Goal: Book appointment/travel/reservation

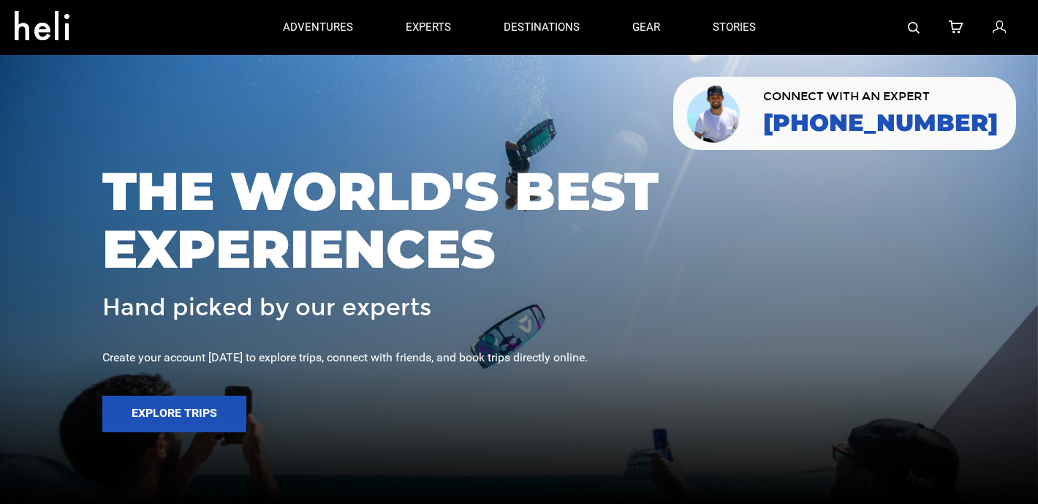
click at [355, 241] on span "THE WORLD'S BEST EXPERIENCES" at bounding box center [518, 220] width 833 height 116
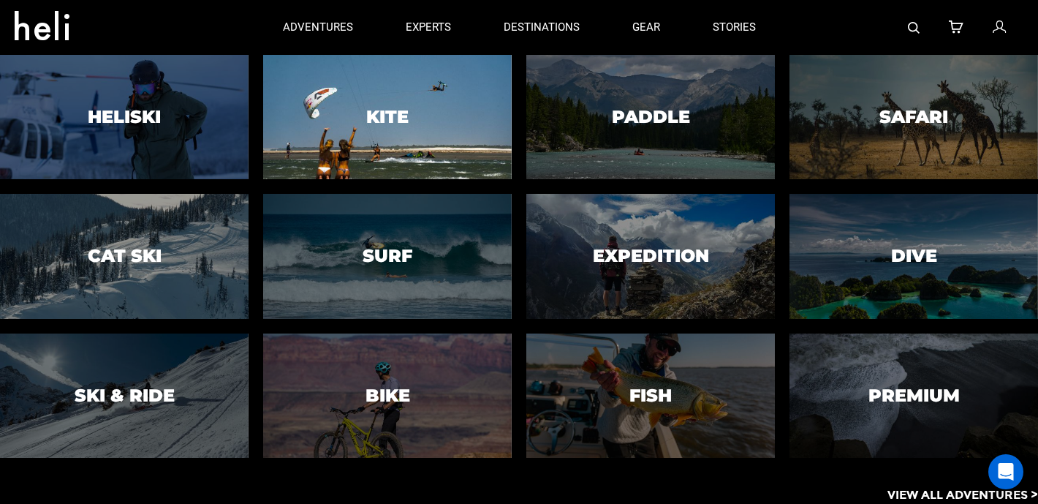
click at [374, 93] on div at bounding box center [388, 116] width 254 height 127
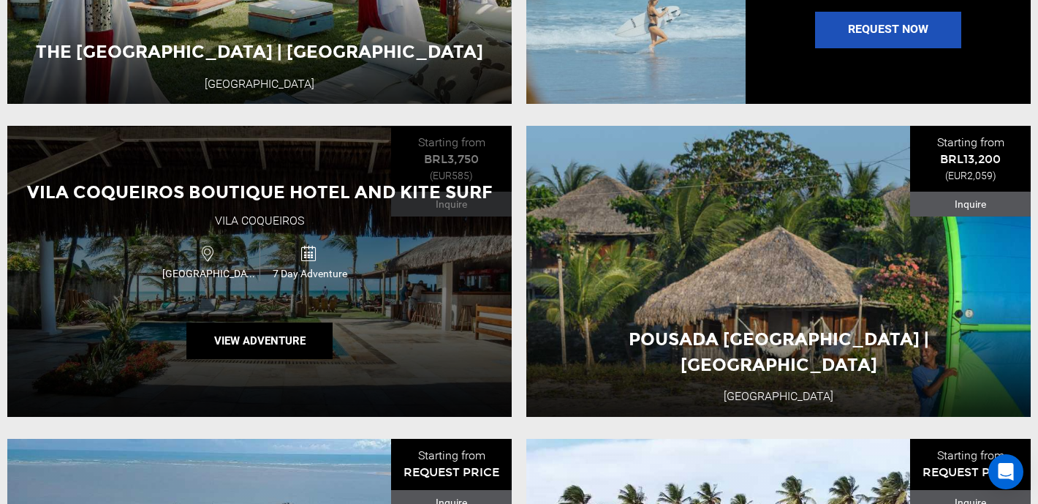
scroll to position [1691, 0]
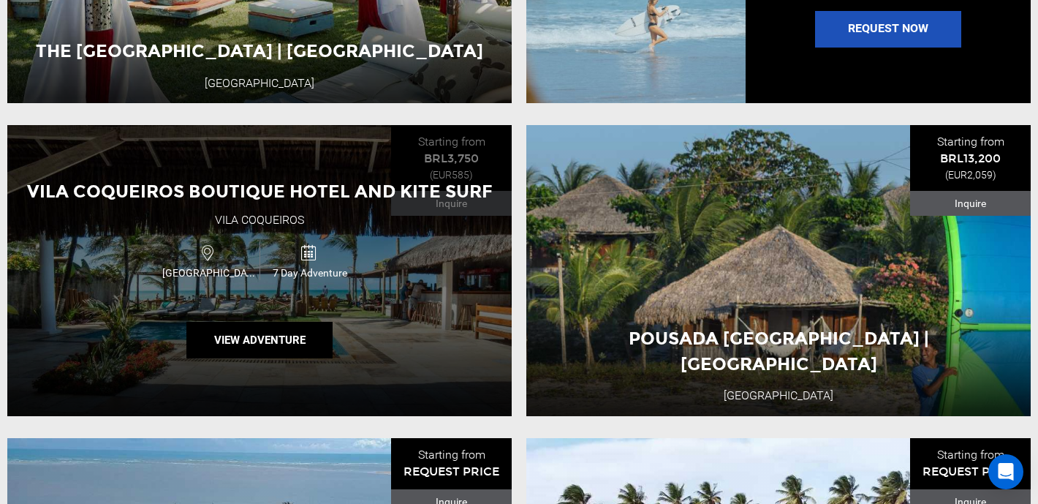
click at [211, 254] on icon at bounding box center [208, 252] width 12 height 23
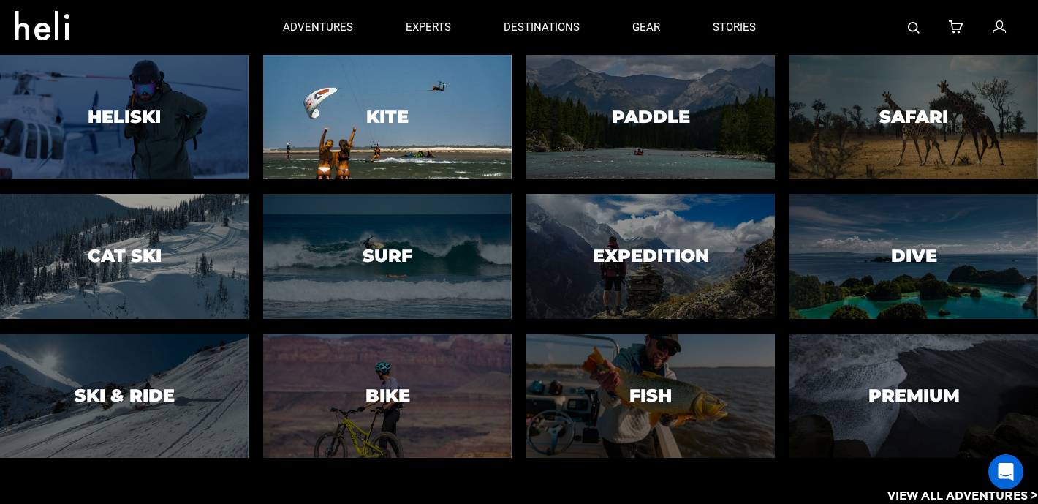
click at [399, 128] on div at bounding box center [388, 116] width 254 height 127
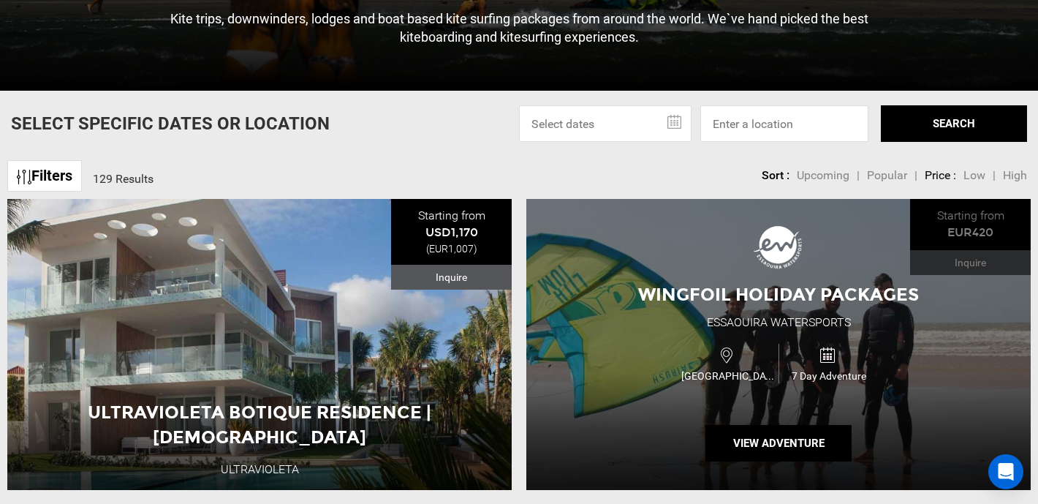
scroll to position [377, 0]
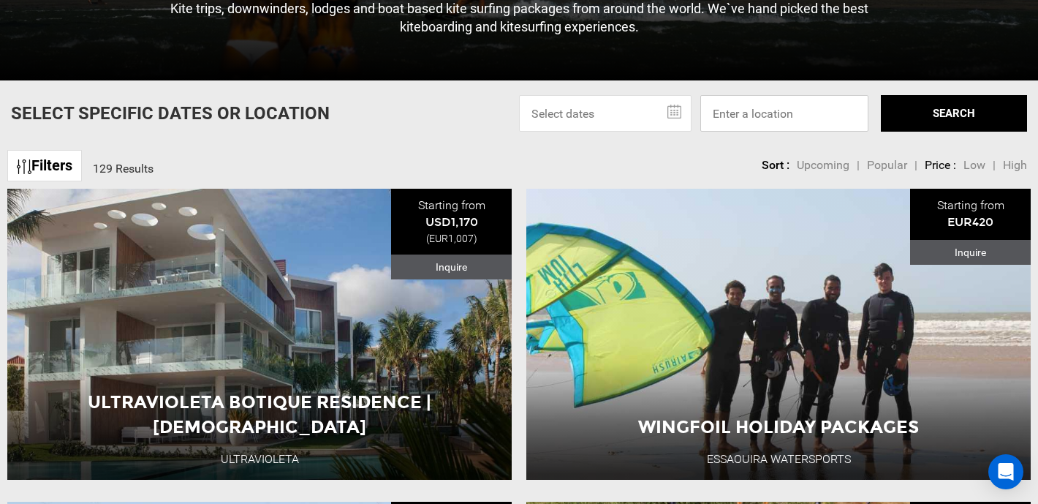
click at [749, 97] on input at bounding box center [784, 113] width 168 height 37
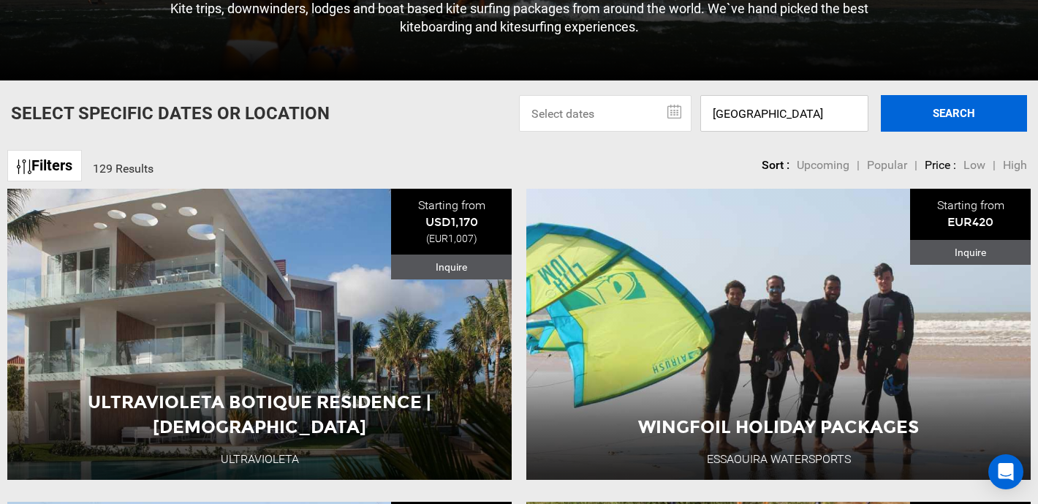
type input "[GEOGRAPHIC_DATA]"
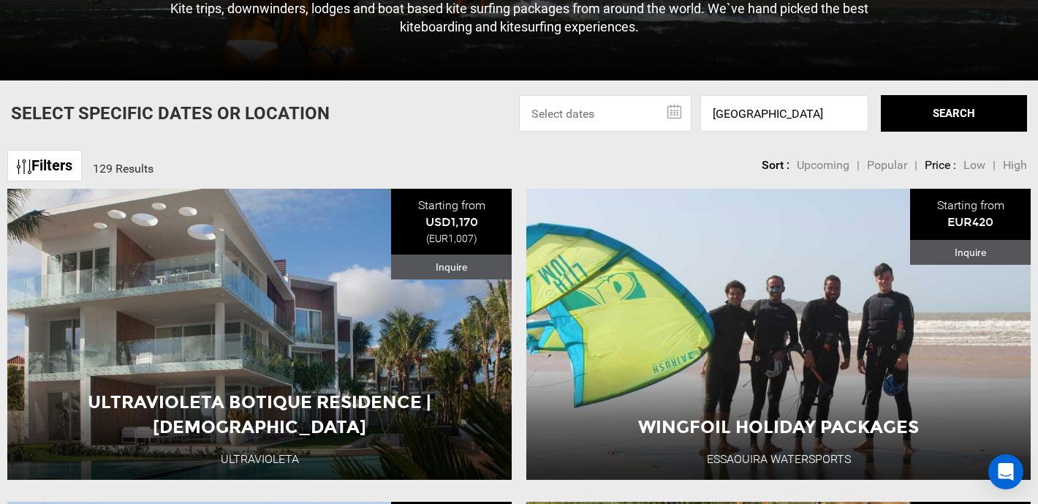
click at [972, 114] on button "SEARCH" at bounding box center [954, 113] width 146 height 37
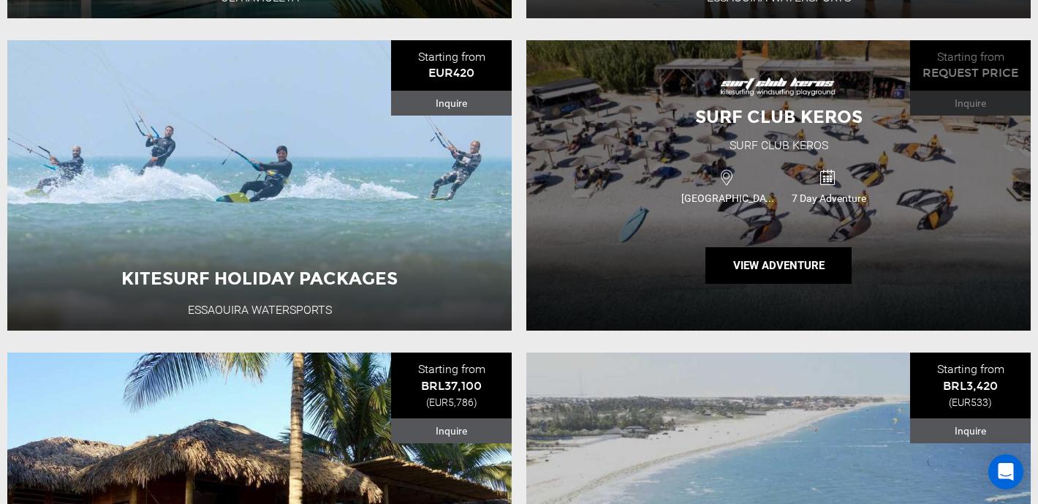
scroll to position [844, 0]
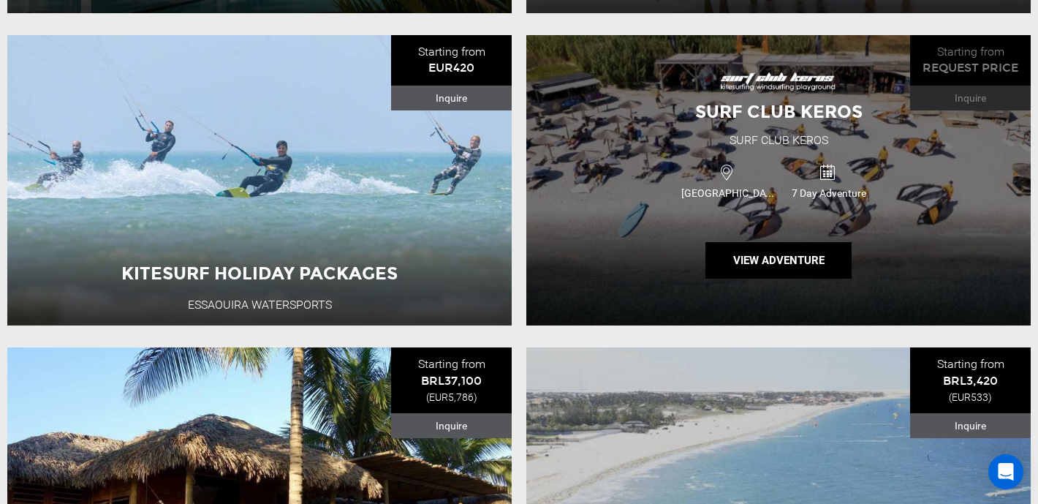
click at [763, 156] on div "Greece 7 Day Adventure" at bounding box center [778, 180] width 303 height 49
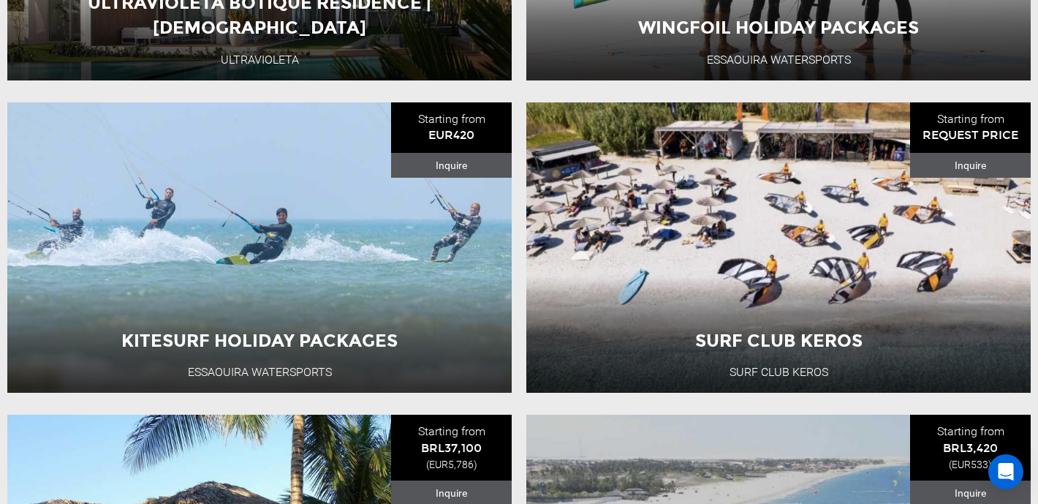
scroll to position [808, 0]
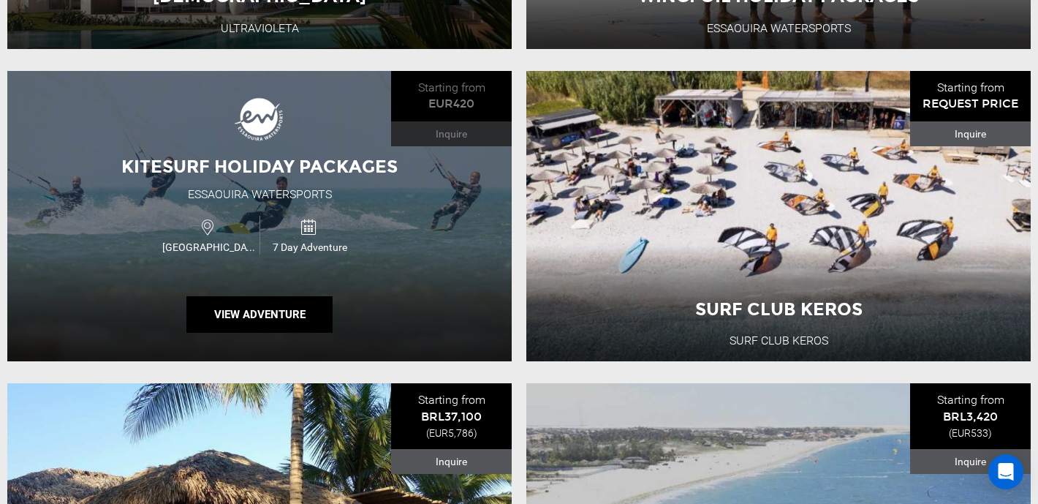
click at [276, 143] on img at bounding box center [259, 117] width 58 height 58
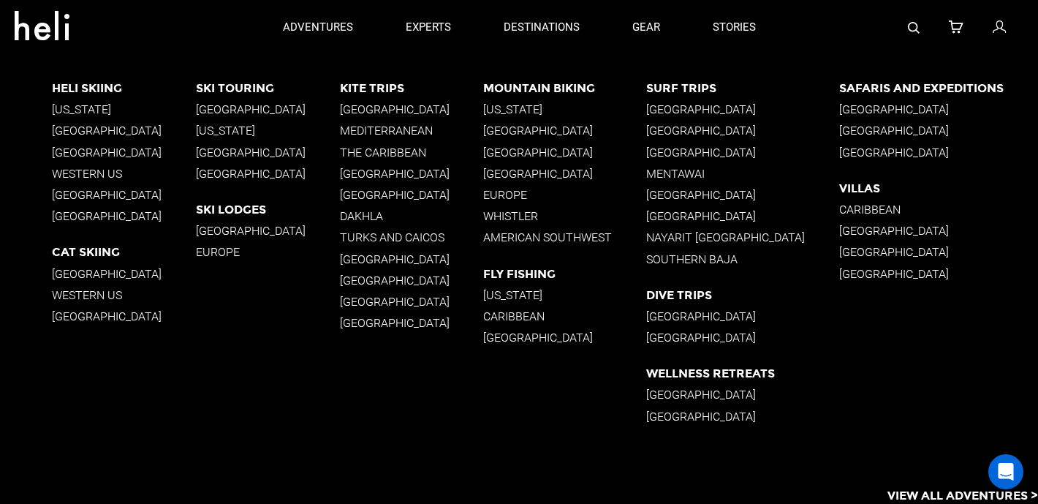
click at [364, 193] on p "[GEOGRAPHIC_DATA]" at bounding box center [412, 195] width 144 height 14
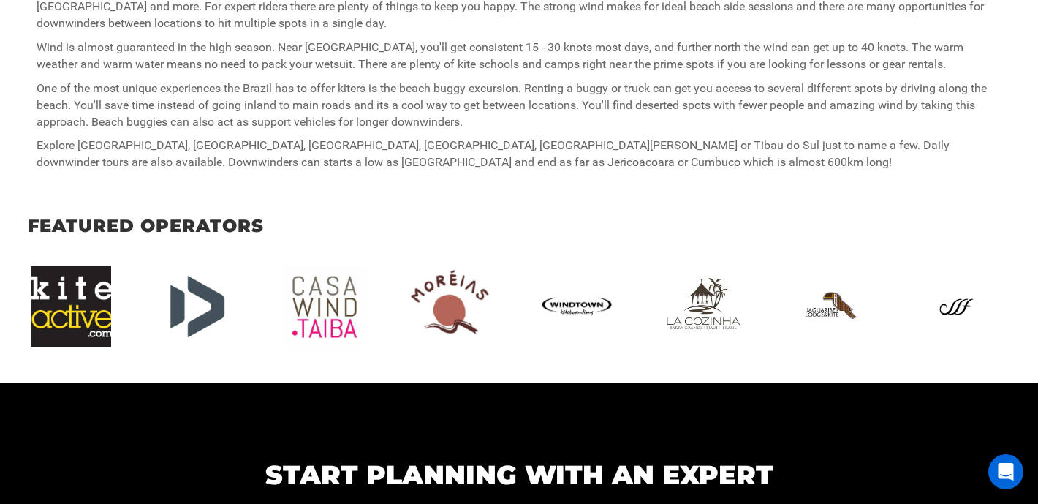
scroll to position [1040, 0]
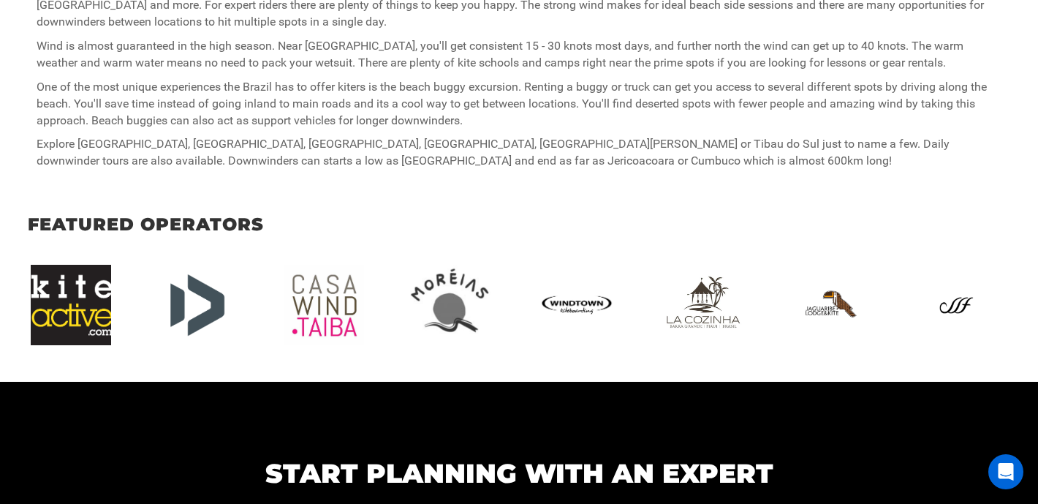
click at [440, 297] on img at bounding box center [457, 305] width 95 height 80
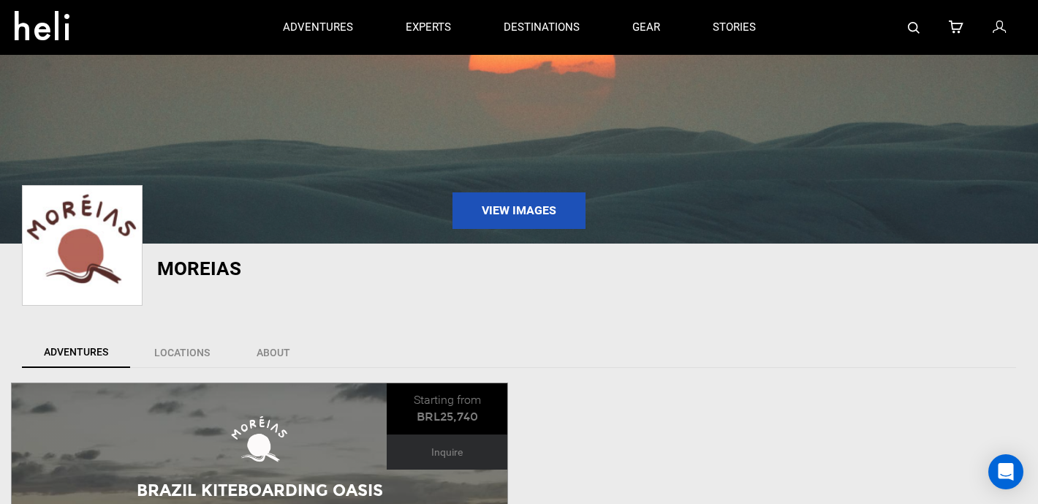
scroll to position [87, 0]
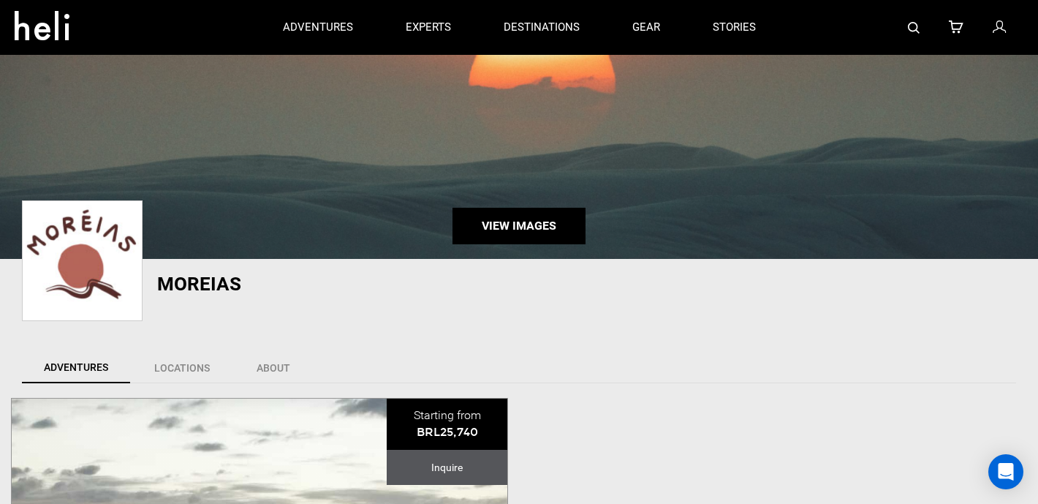
click at [517, 218] on link "View Images" at bounding box center [519, 226] width 133 height 37
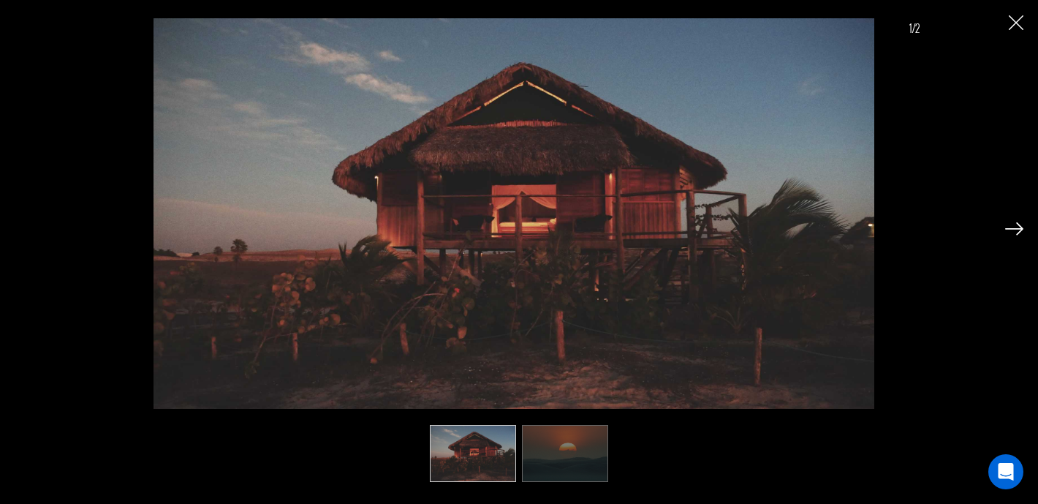
click at [1010, 226] on img at bounding box center [1014, 228] width 18 height 13
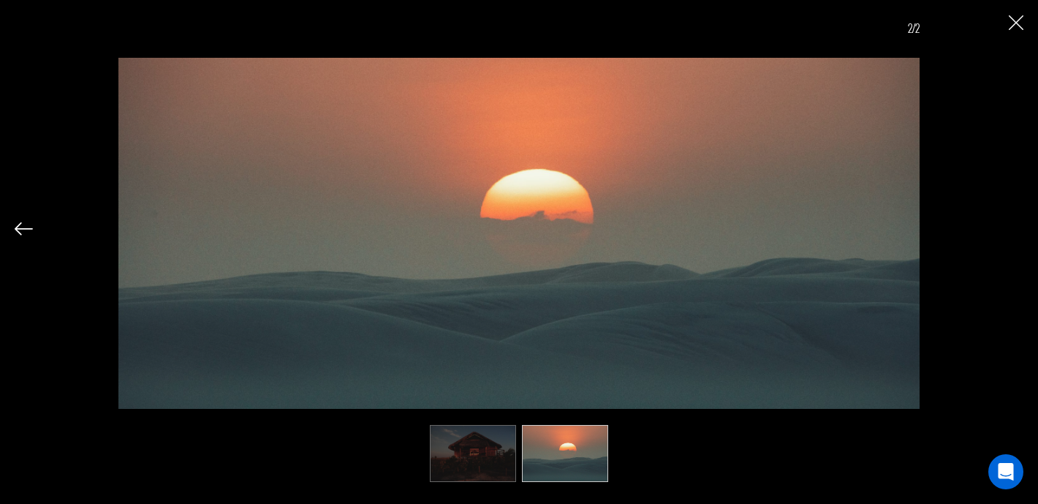
click at [1010, 232] on div "2/2" at bounding box center [519, 239] width 1009 height 479
click at [18, 234] on img at bounding box center [24, 228] width 18 height 13
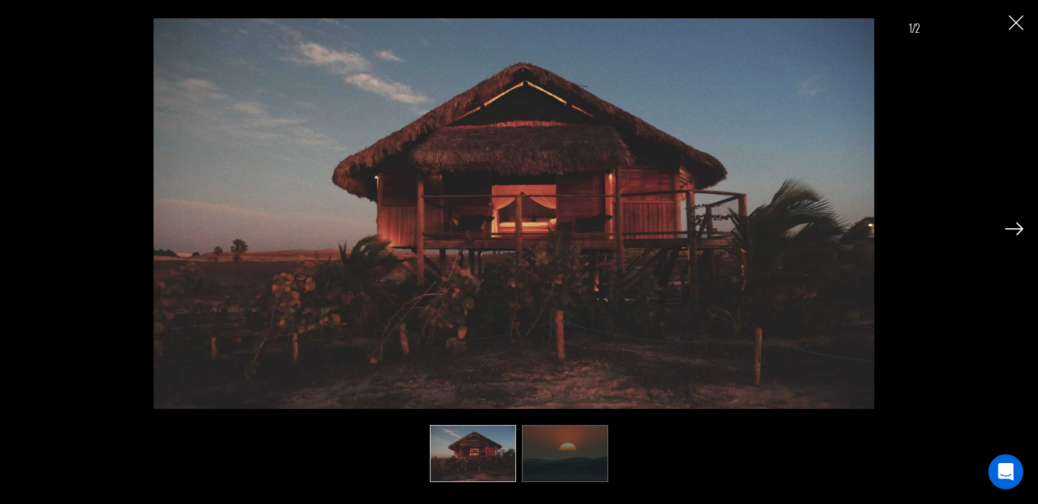
click at [18, 234] on div "1/2" at bounding box center [519, 239] width 1009 height 479
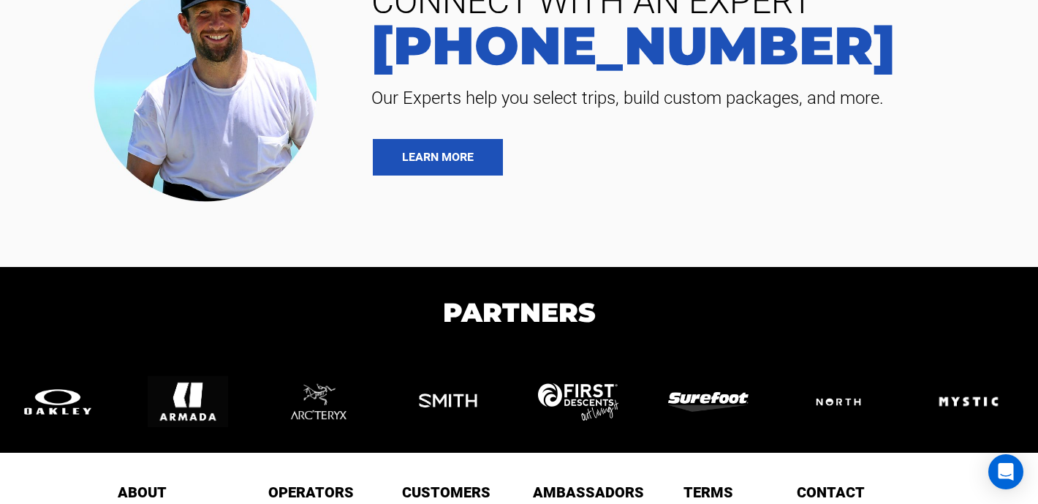
scroll to position [3775, 0]
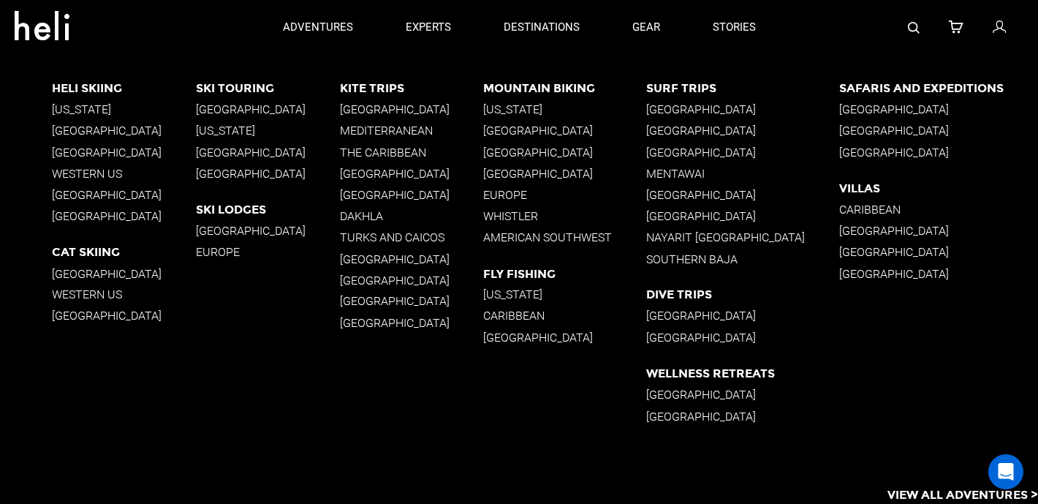
click at [364, 197] on p "[GEOGRAPHIC_DATA]" at bounding box center [412, 195] width 144 height 14
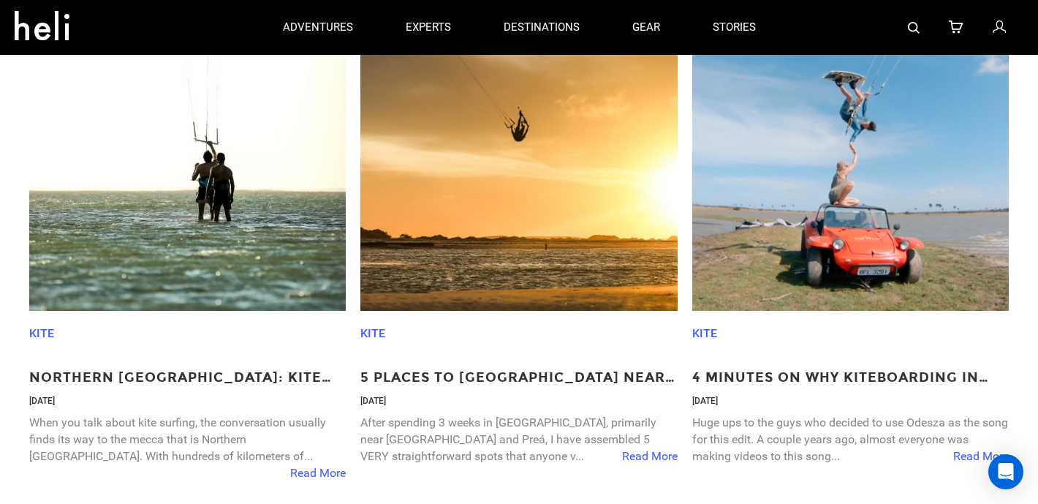
scroll to position [2526, 0]
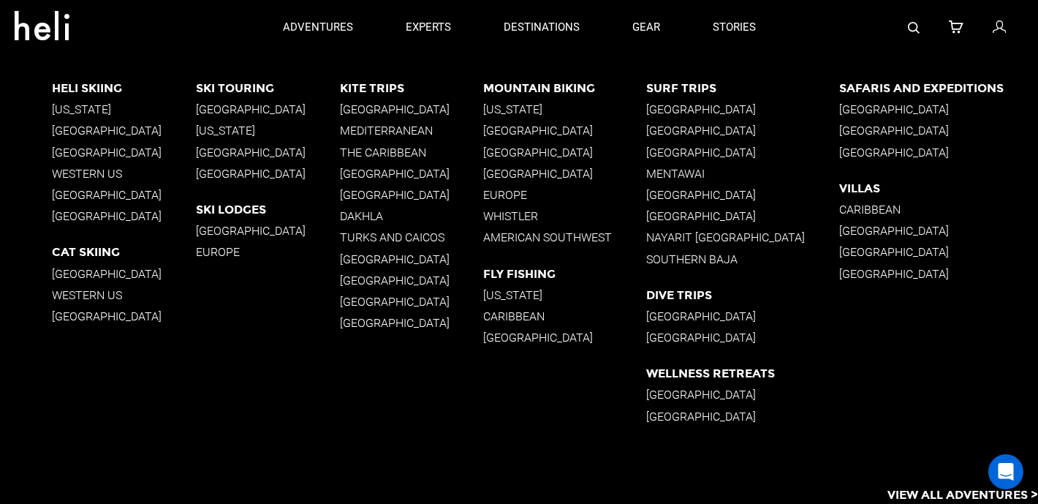
click at [363, 192] on p "[GEOGRAPHIC_DATA]" at bounding box center [412, 195] width 144 height 14
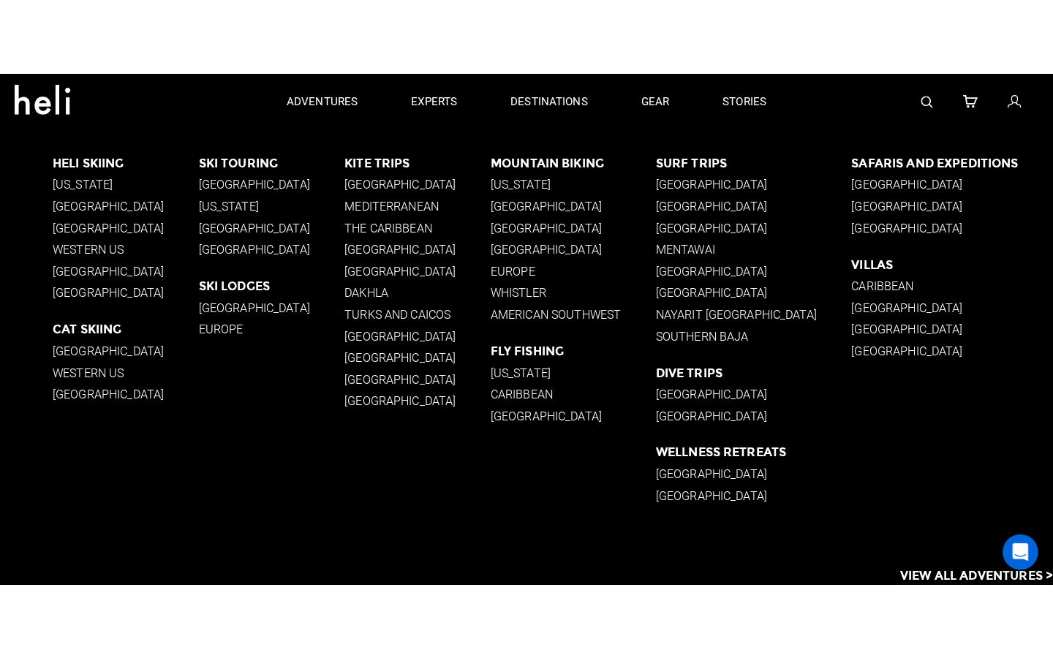
scroll to position [0, 0]
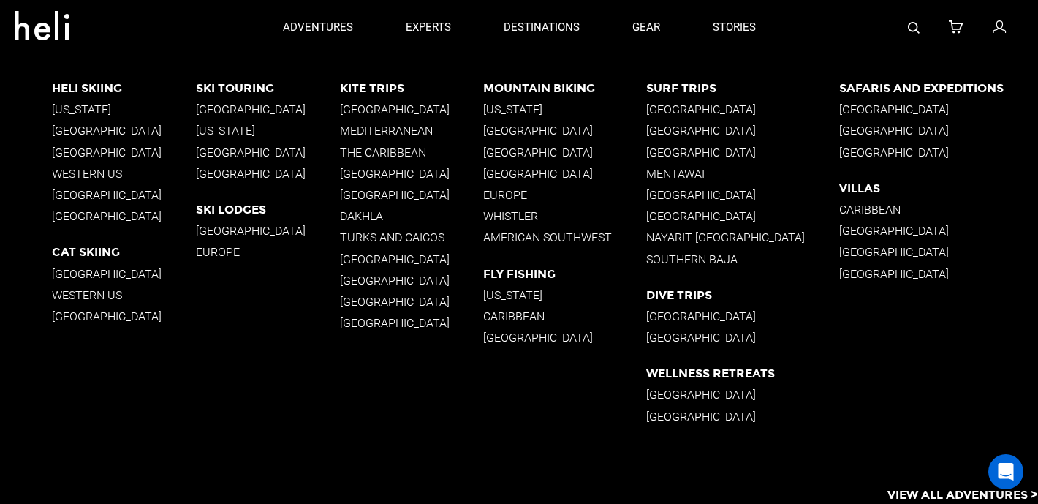
click at [368, 195] on p "[GEOGRAPHIC_DATA]" at bounding box center [412, 195] width 144 height 14
click at [359, 196] on p "[GEOGRAPHIC_DATA]" at bounding box center [412, 195] width 144 height 14
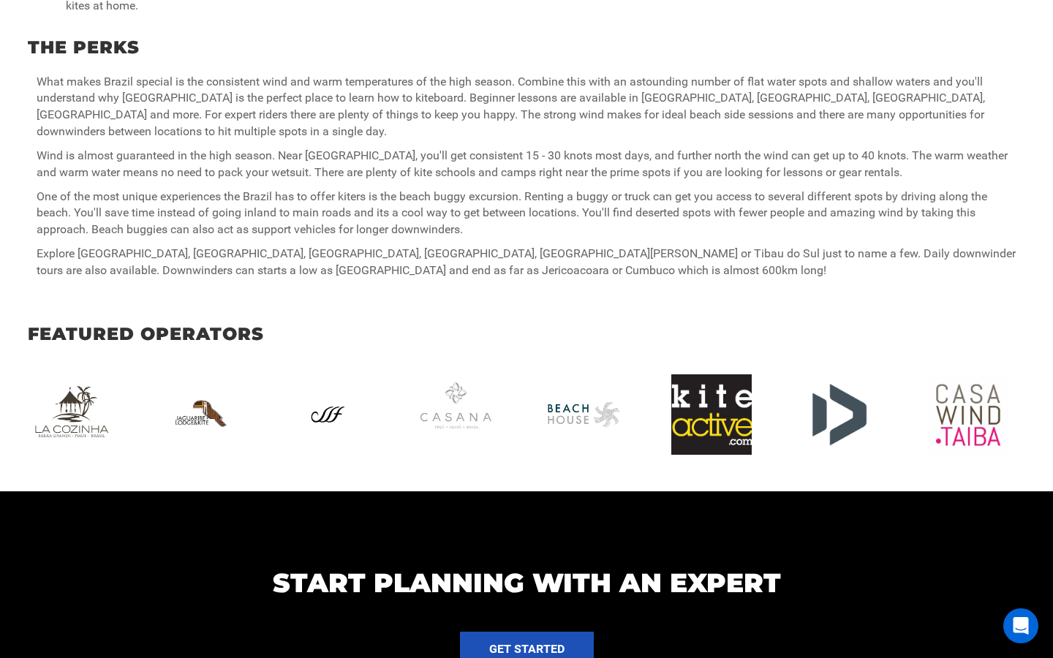
scroll to position [1157, 0]
